Goal: Find specific page/section: Find specific page/section

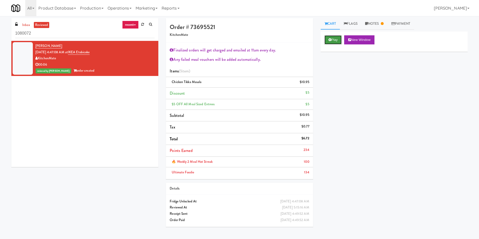
drag, startPoint x: 337, startPoint y: 42, endPoint x: 362, endPoint y: 36, distance: 25.5
click at [338, 42] on button "Play" at bounding box center [332, 39] width 17 height 9
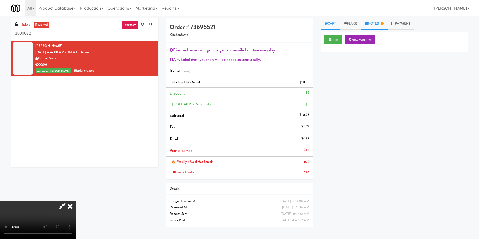
drag, startPoint x: 377, startPoint y: 22, endPoint x: 376, endPoint y: 27, distance: 4.9
click at [377, 23] on link "Notes" at bounding box center [374, 23] width 26 height 11
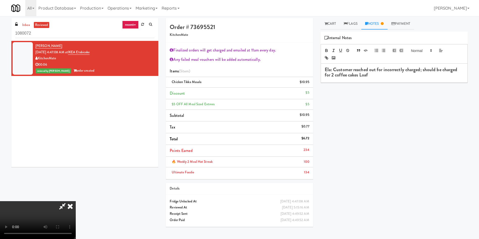
click at [76, 201] on video at bounding box center [38, 220] width 76 height 38
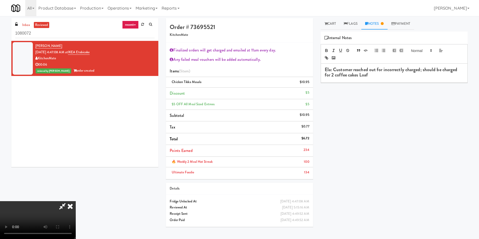
scroll to position [0, 0]
click at [68, 201] on icon at bounding box center [63, 206] width 12 height 10
click at [76, 201] on icon at bounding box center [70, 206] width 11 height 10
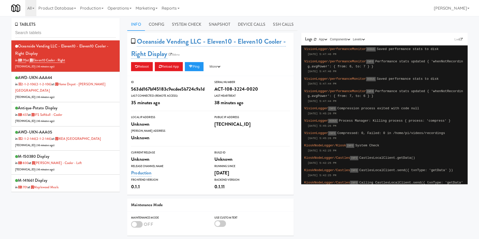
click at [64, 32] on input "text" at bounding box center [65, 32] width 101 height 9
click at [119, 7] on link "Operations" at bounding box center [119, 8] width 28 height 16
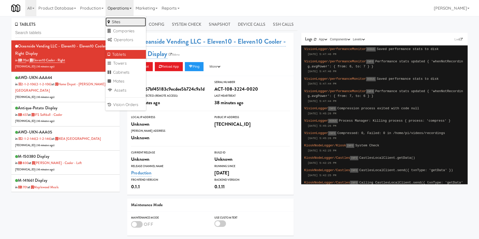
click at [121, 20] on link "Sites" at bounding box center [125, 21] width 40 height 9
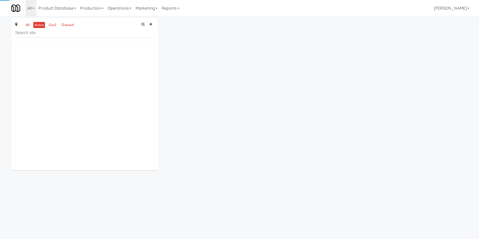
click at [65, 32] on input "text" at bounding box center [84, 32] width 139 height 9
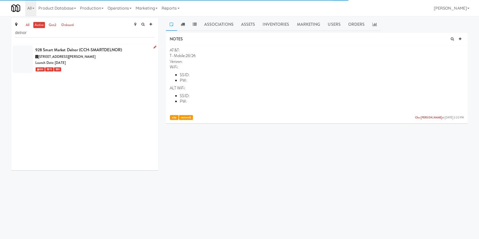
type input "delnor"
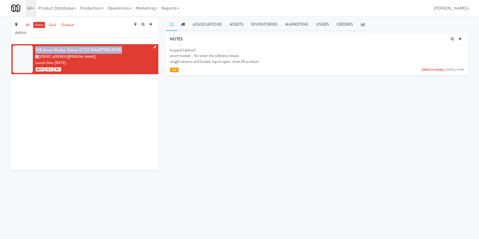
drag, startPoint x: 125, startPoint y: 50, endPoint x: 36, endPoint y: 48, distance: 89.9
click at [36, 48] on div "928 Smart Market Delnor (CCH-SMARTDELNOR)" at bounding box center [94, 50] width 119 height 8
copy div "928 Smart Market Delnor (CCH-SMARTDELNOR)"
